Goal: Information Seeking & Learning: Learn about a topic

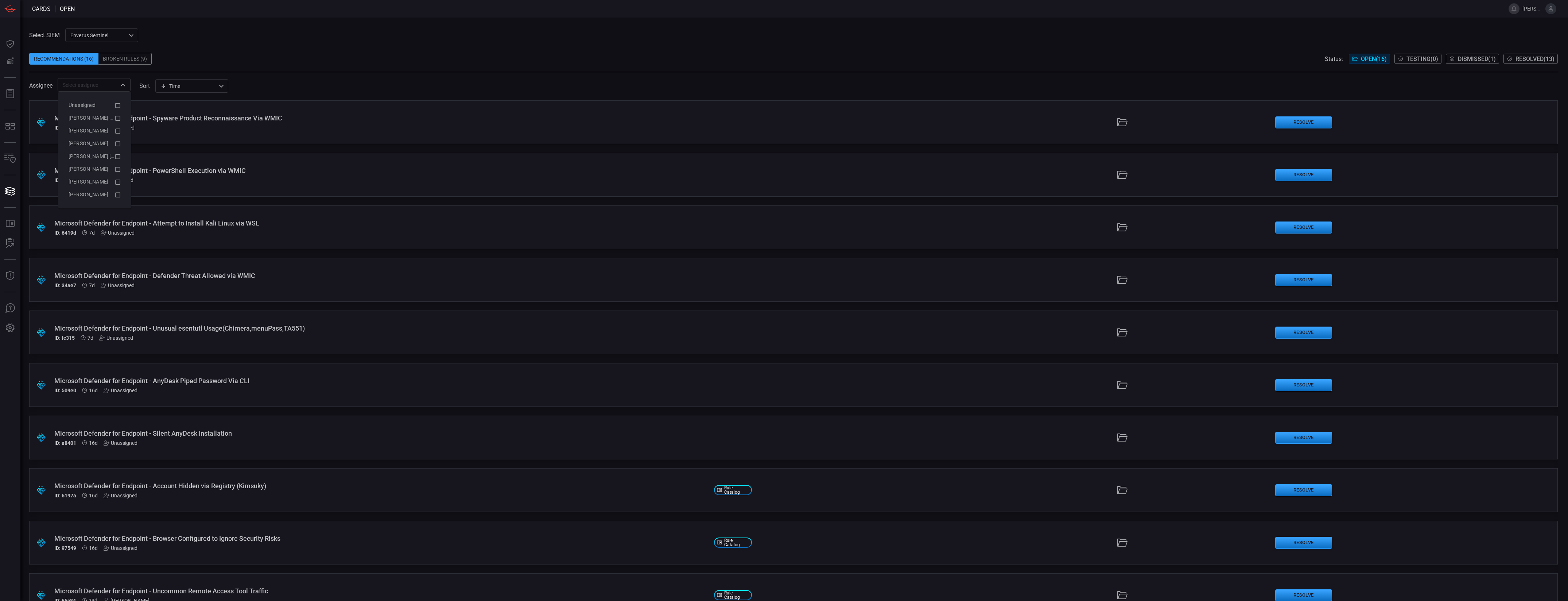
click at [112, 90] on div "​" at bounding box center [94, 85] width 73 height 13
click at [111, 117] on span "[PERSON_NAME] (Myself)" at bounding box center [99, 118] width 60 height 6
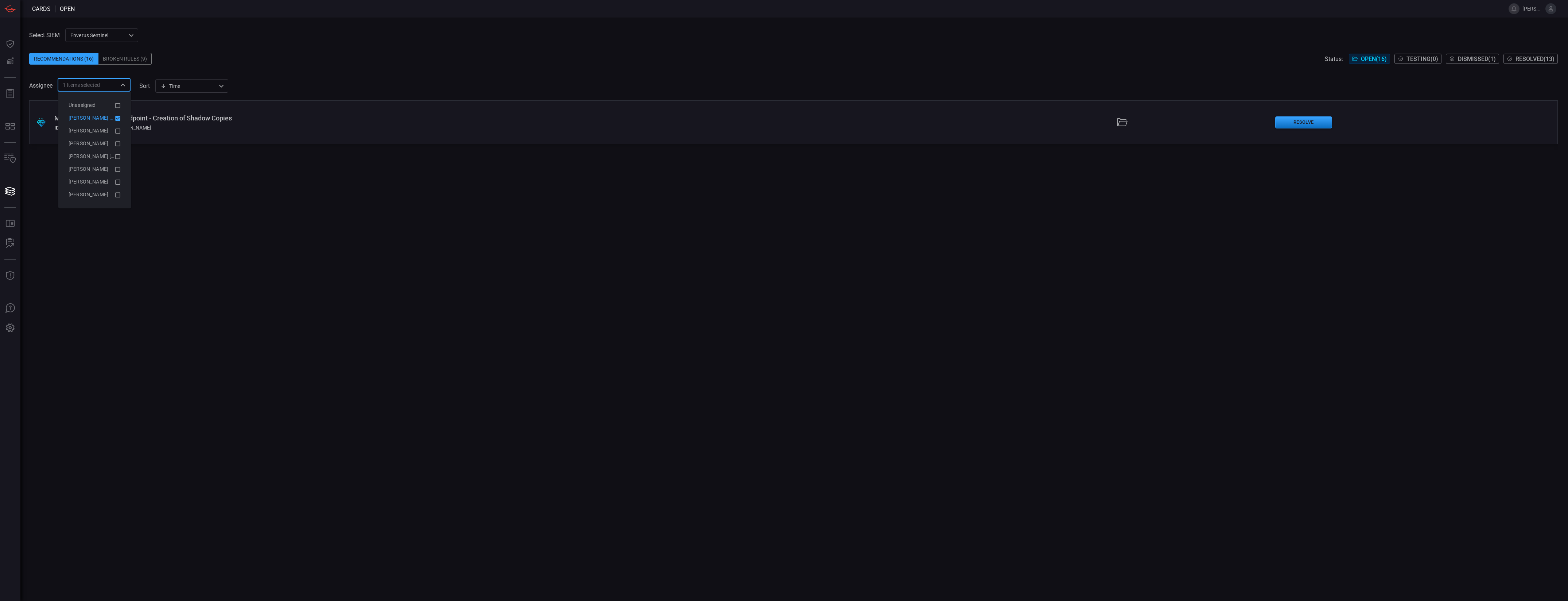
click at [387, 69] on span at bounding box center [793, 68] width 1528 height 7
click at [149, 113] on div ".suggested_cards_icon{fill:url(#suggested_cards_icon);} Microsoft Defender for …" at bounding box center [793, 122] width 1528 height 44
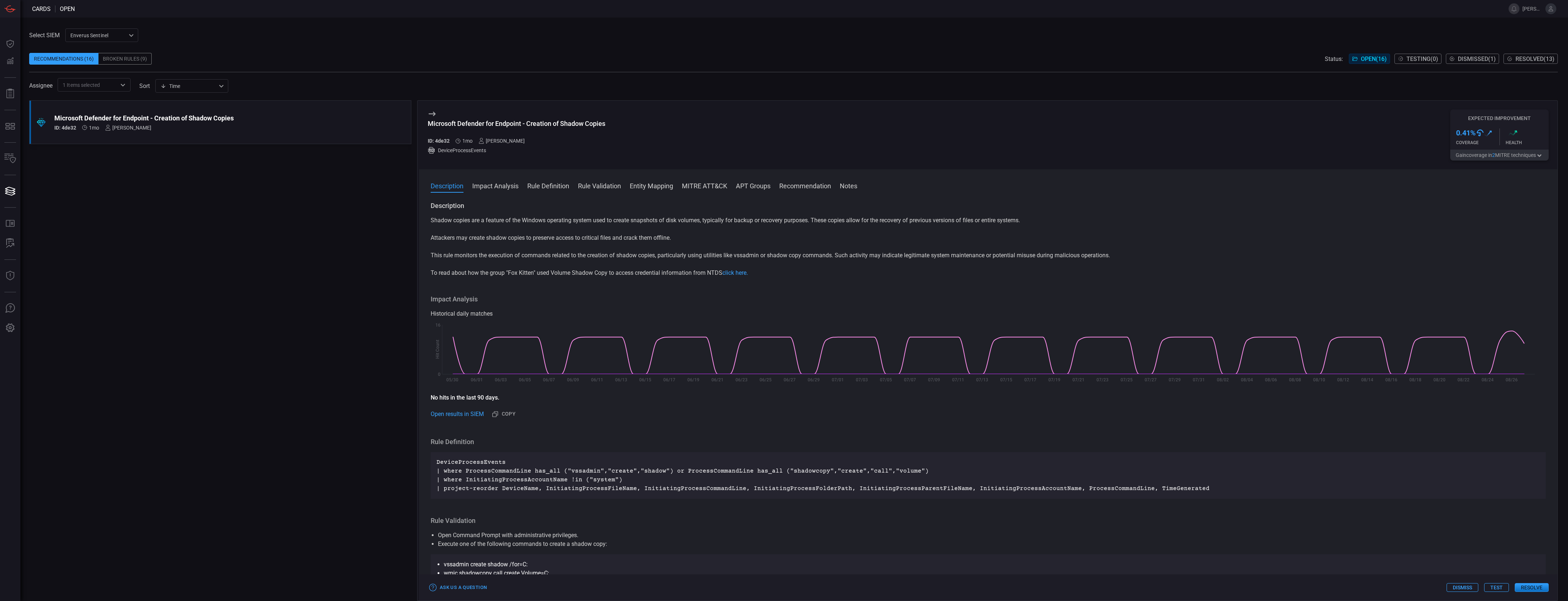
click at [558, 179] on div "Description Impact Analysis Rule Definition Rule Validation Entity Mapping MITR…" at bounding box center [988, 385] width 1138 height 431
click at [564, 188] on button "Rule Definition" at bounding box center [548, 185] width 42 height 9
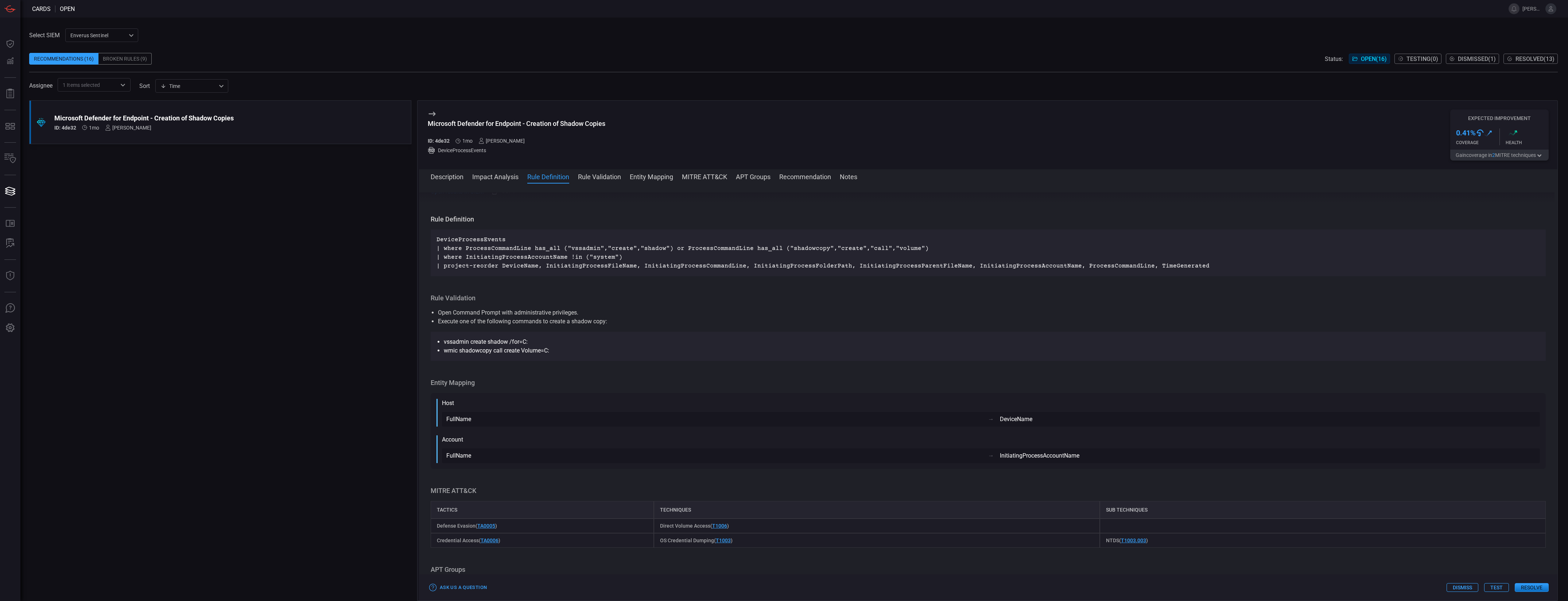
scroll to position [228, 0]
